Goal: Navigation & Orientation: Find specific page/section

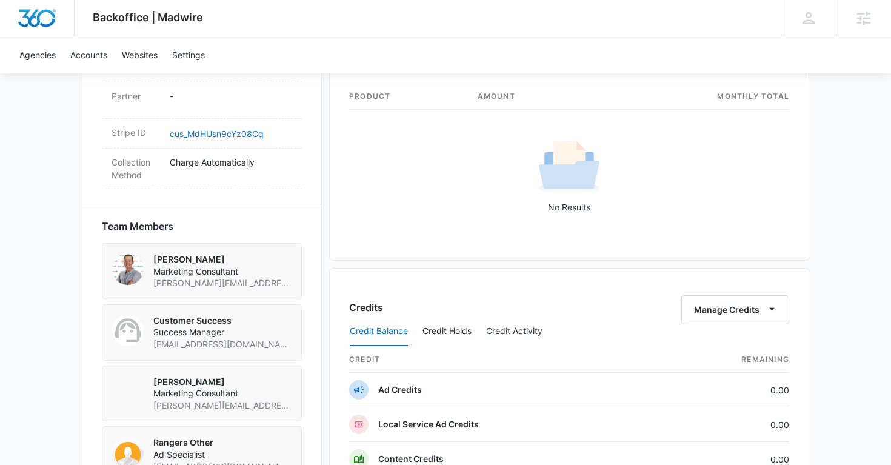
scroll to position [1178, 0]
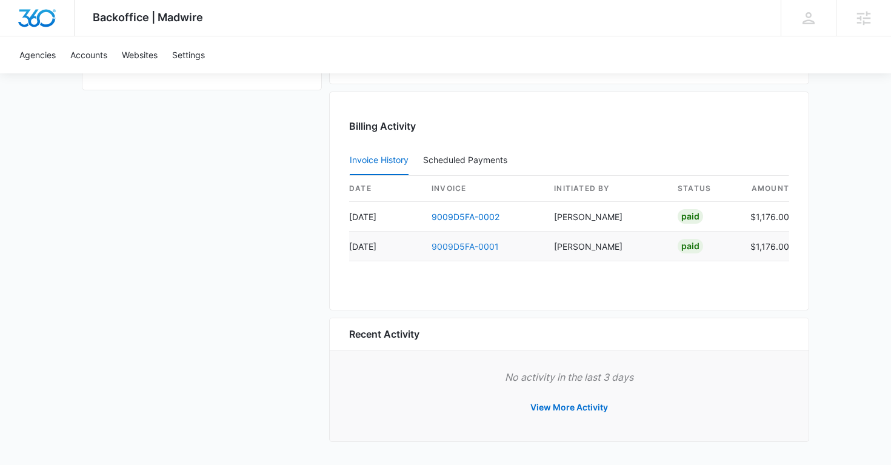
click at [489, 244] on link "9009D5FA-0001" at bounding box center [465, 246] width 67 height 10
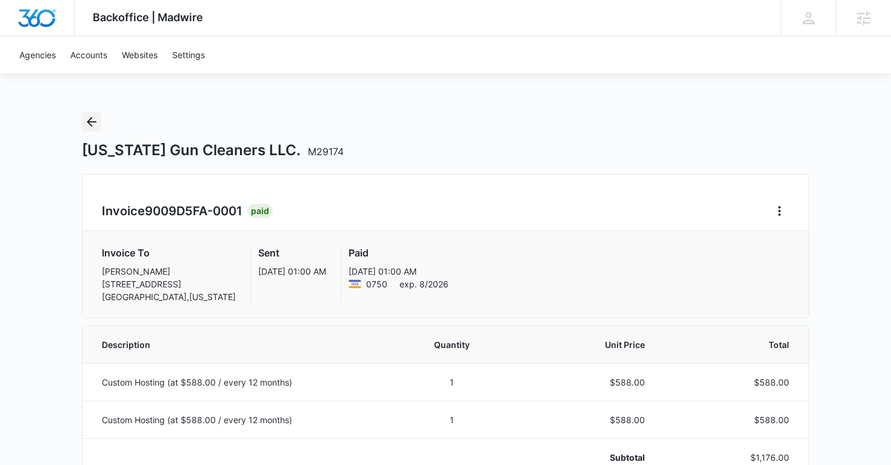
click at [97, 122] on icon "Back" at bounding box center [91, 122] width 15 height 15
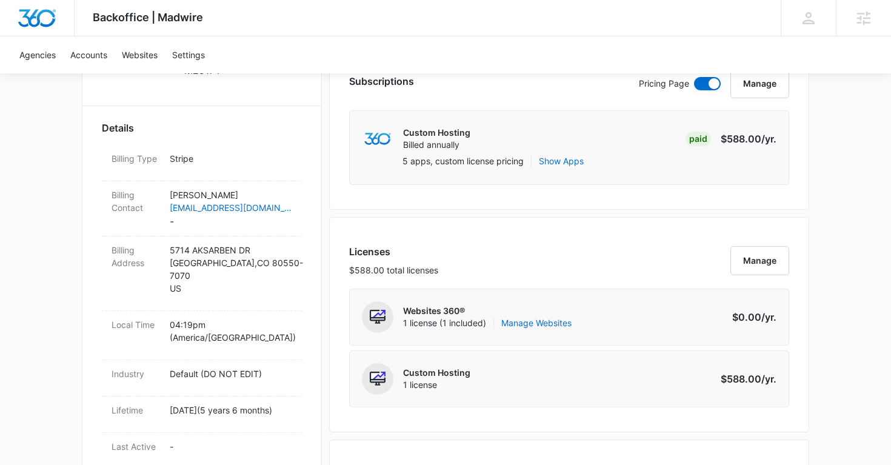
scroll to position [340, 0]
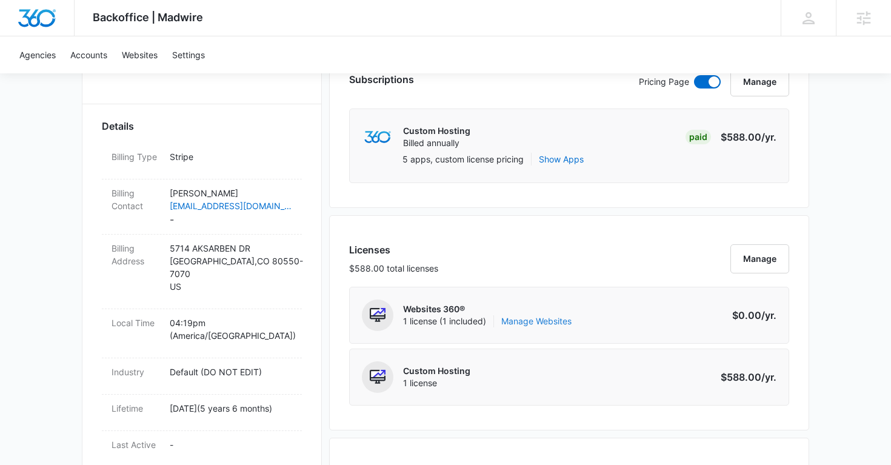
click at [540, 323] on link "Manage Websites" at bounding box center [536, 321] width 70 height 12
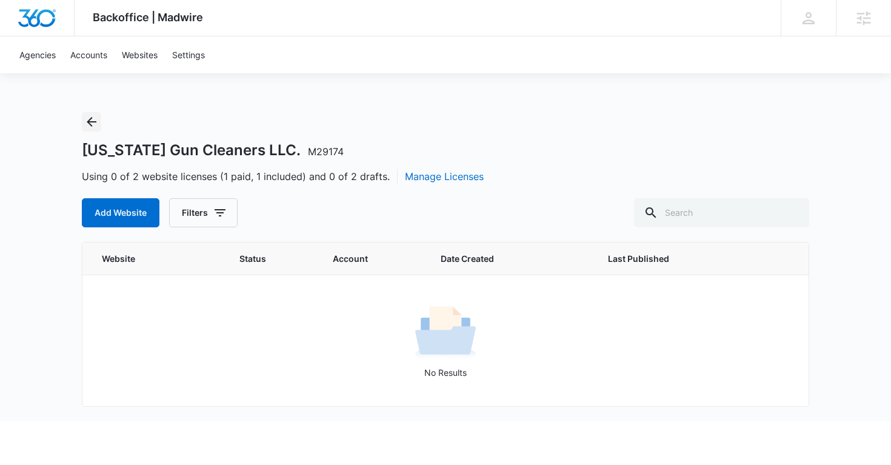
click at [93, 125] on icon "Back" at bounding box center [91, 122] width 15 height 15
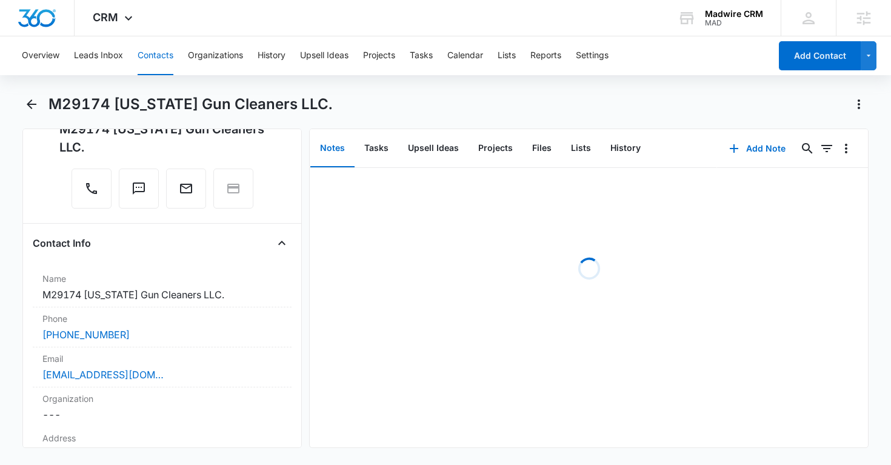
scroll to position [126, 0]
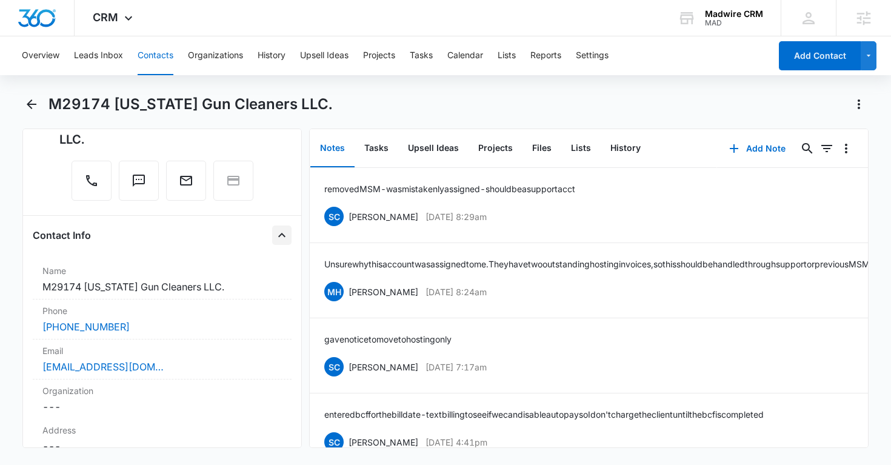
click at [281, 232] on icon "Close" at bounding box center [282, 235] width 15 height 15
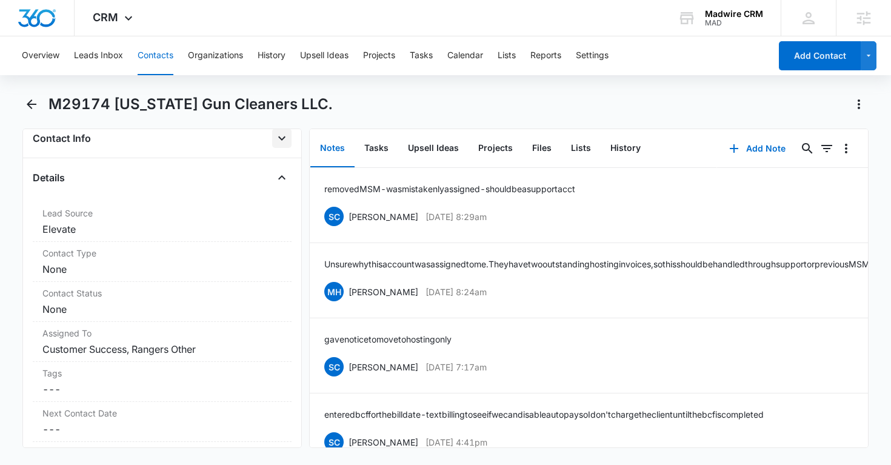
scroll to position [222, 0]
click at [286, 178] on icon "Close" at bounding box center [282, 179] width 15 height 15
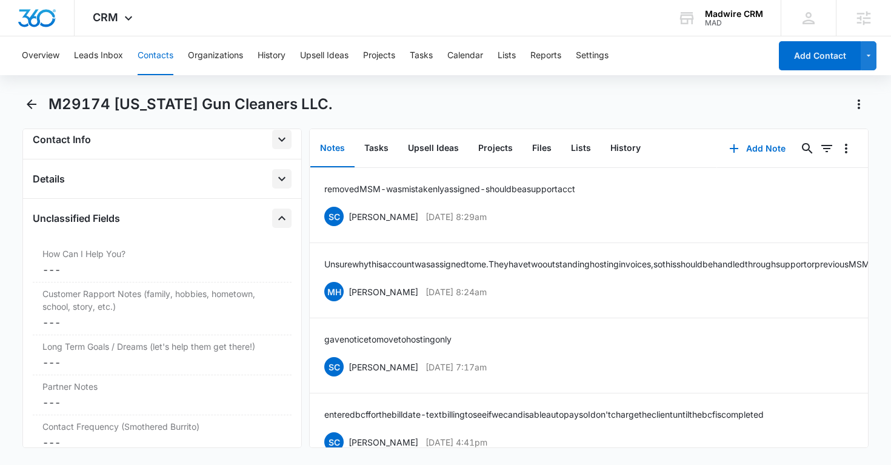
click at [283, 223] on icon "Close" at bounding box center [282, 218] width 15 height 15
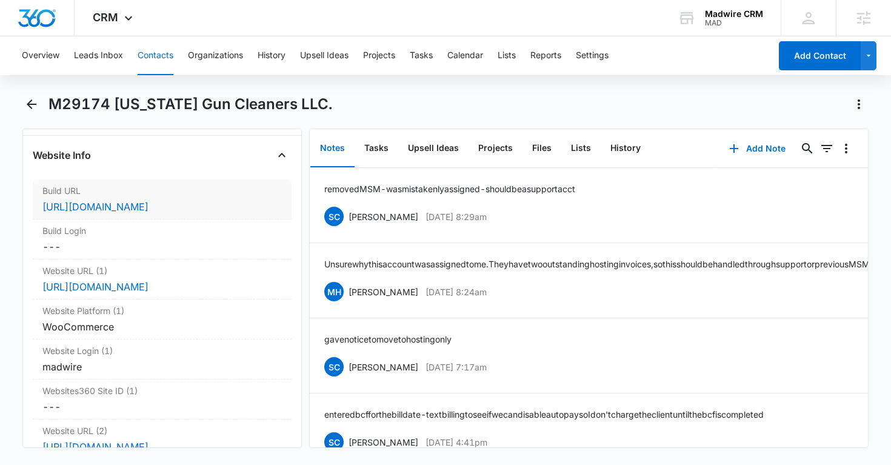
scroll to position [328, 0]
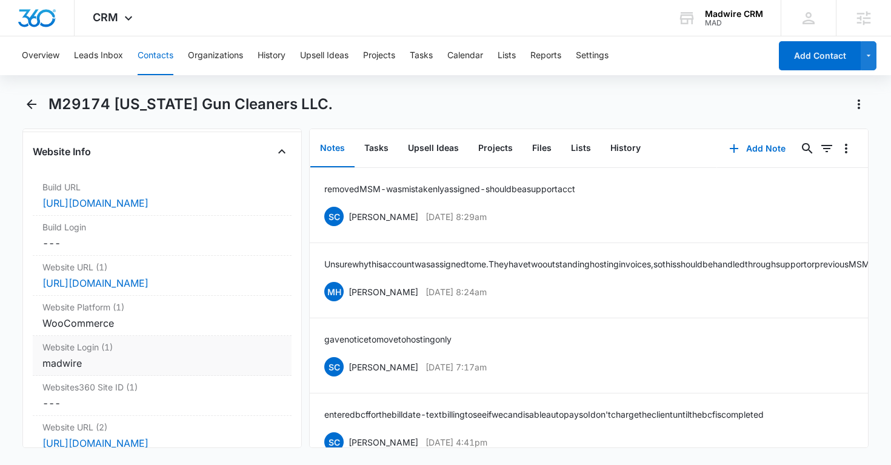
click at [167, 353] on div "Website Login (1) Cancel Save Changes madwire" at bounding box center [162, 356] width 259 height 40
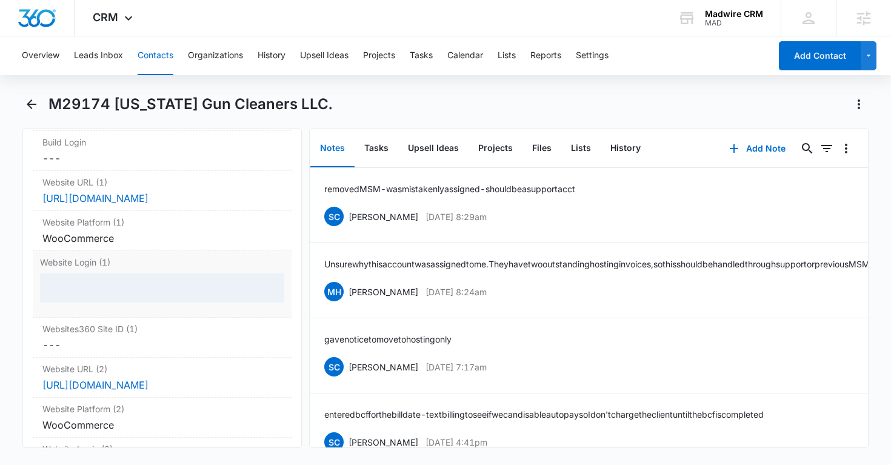
scroll to position [425, 0]
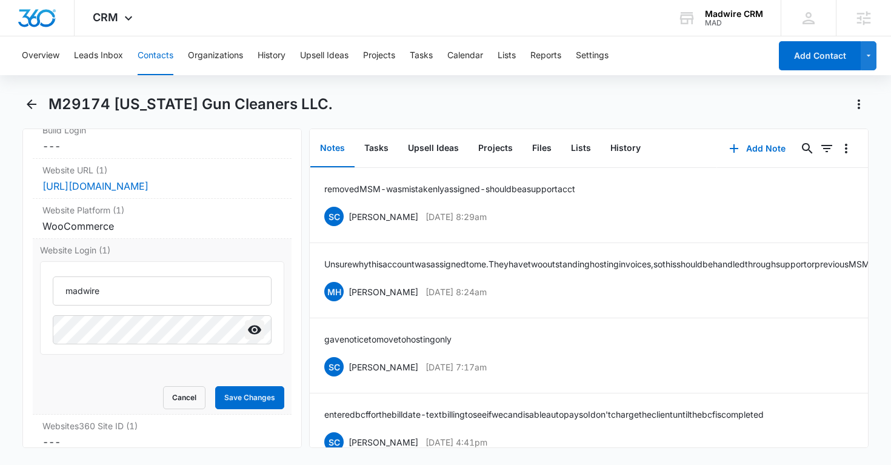
click at [252, 332] on icon "Show" at bounding box center [254, 330] width 13 height 9
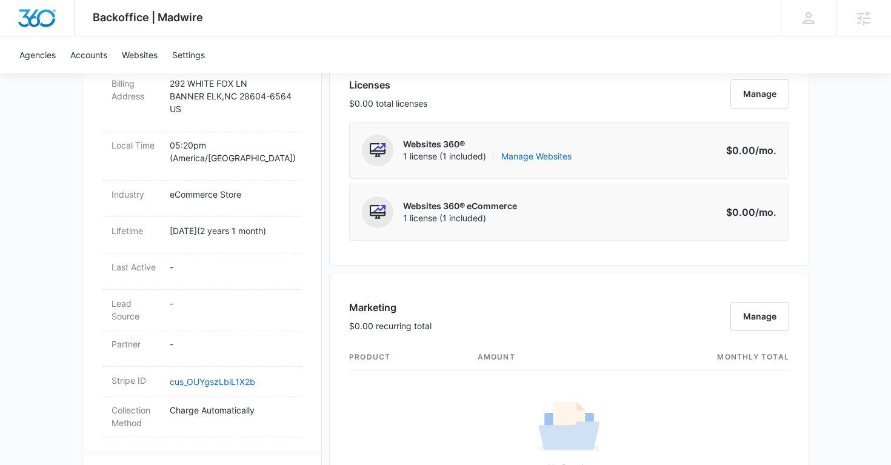
scroll to position [475, 0]
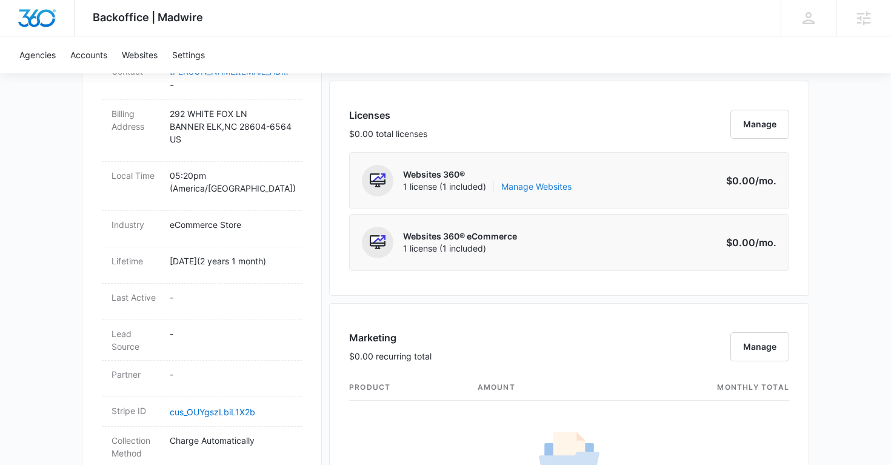
click at [542, 189] on link "Manage Websites" at bounding box center [536, 187] width 70 height 12
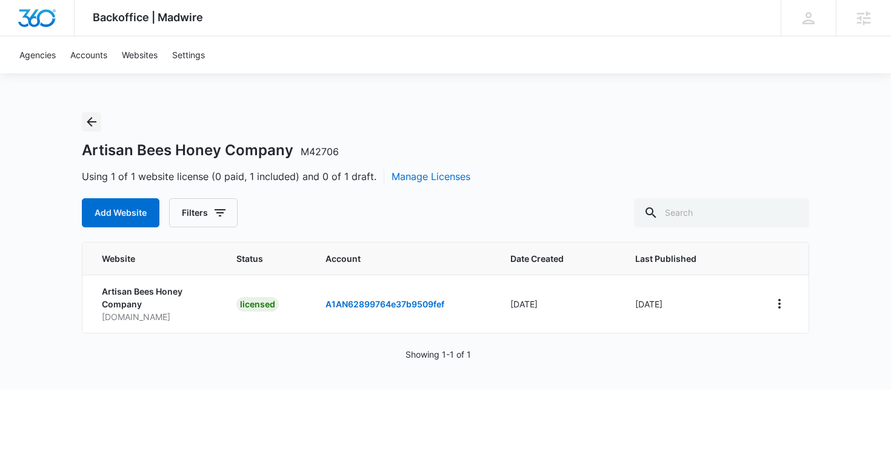
click at [85, 121] on icon "Back" at bounding box center [91, 122] width 15 height 15
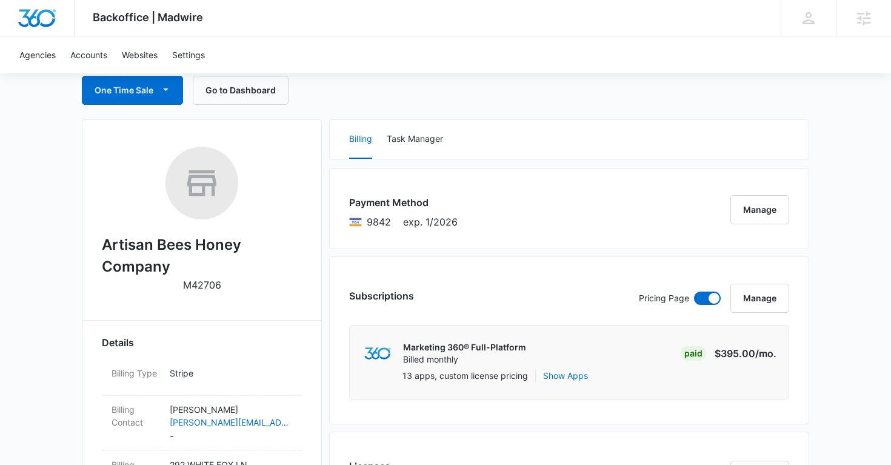
scroll to position [128, 0]
